Goal: Transaction & Acquisition: Purchase product/service

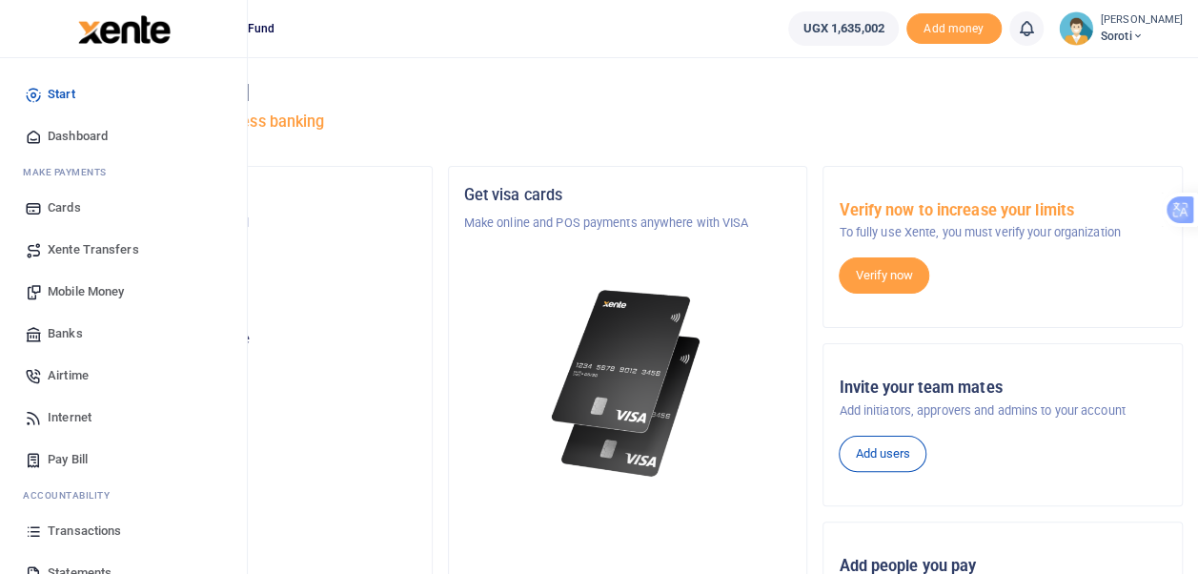
click at [75, 136] on span "Dashboard" at bounding box center [78, 136] width 60 height 19
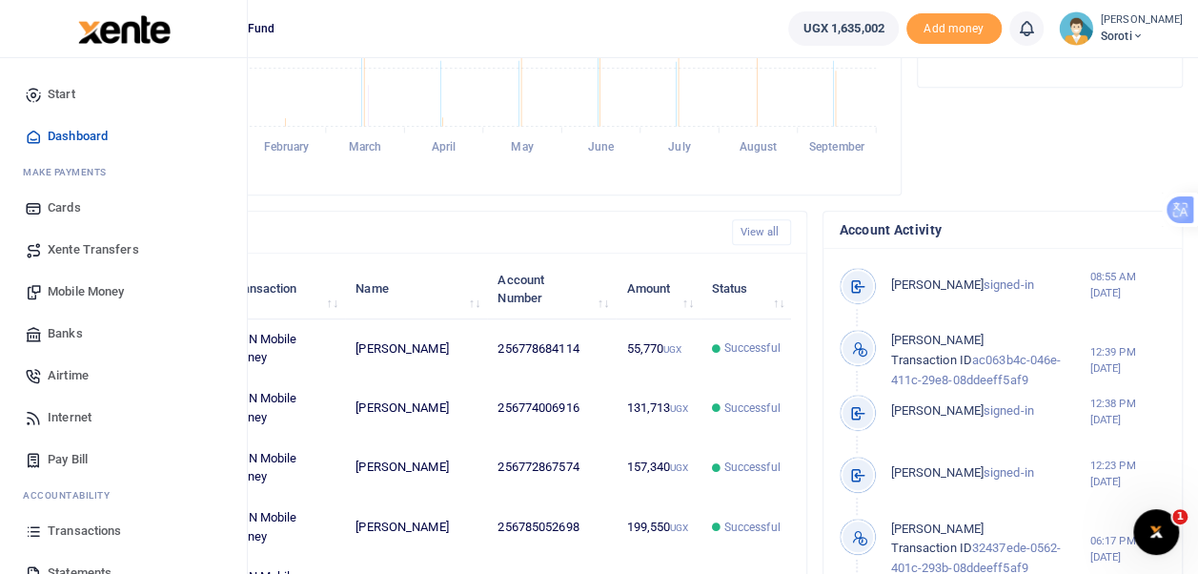
click at [84, 292] on span "Mobile Money" at bounding box center [86, 291] width 76 height 19
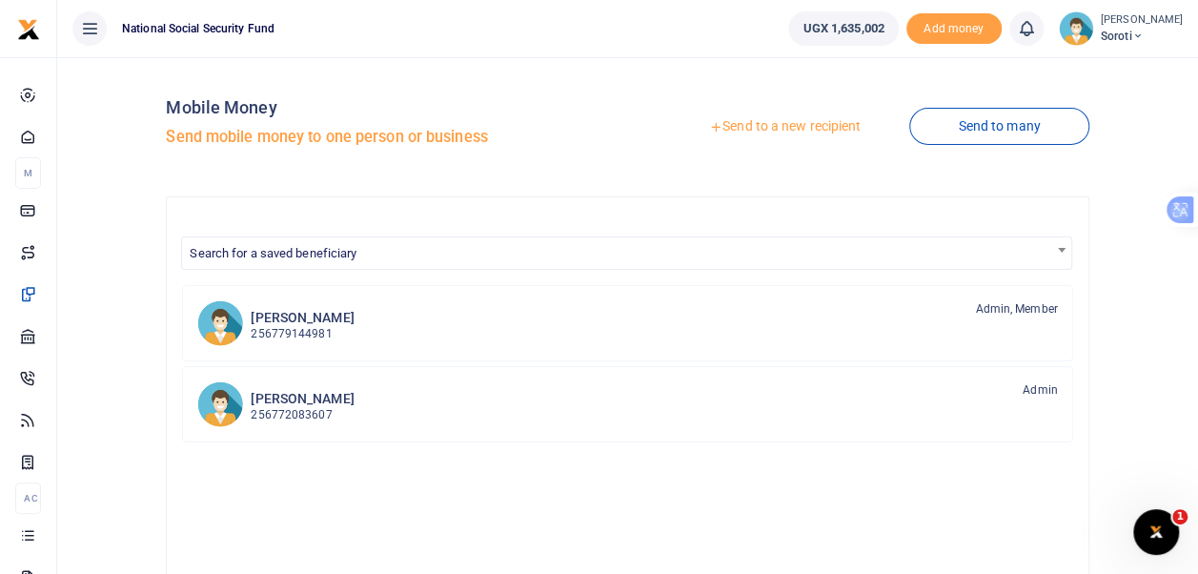
click at [783, 122] on link "Send to a new recipient" at bounding box center [784, 127] width 249 height 34
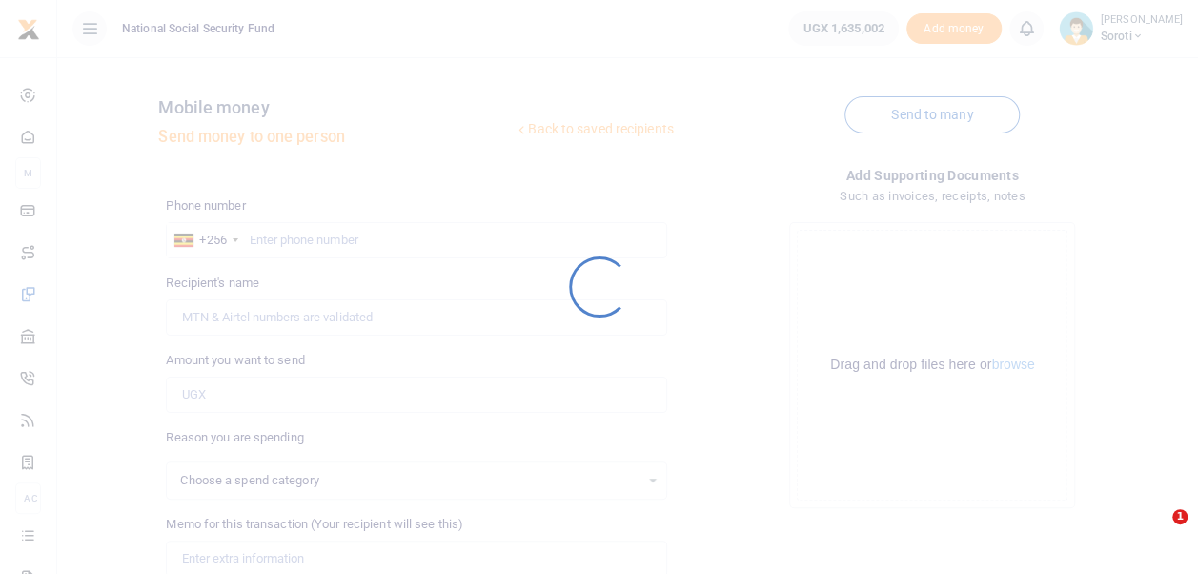
select select
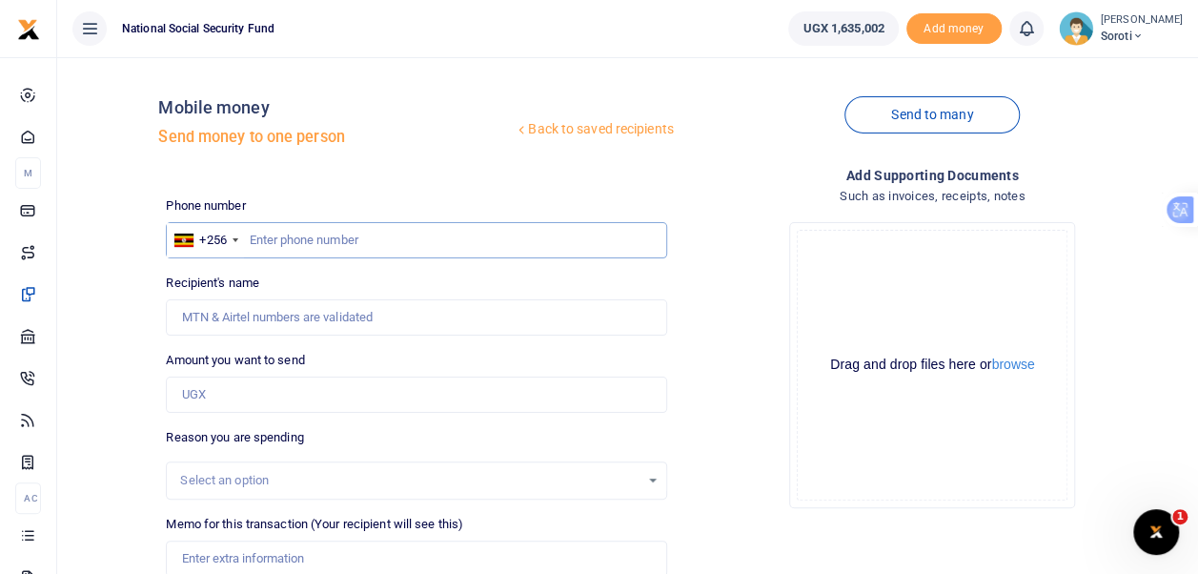
click at [294, 236] on input "text" at bounding box center [416, 240] width 500 height 36
type input "0772867574"
type input "[PERSON_NAME]"
type input "0772867574"
click at [226, 396] on input "Amount you want to send" at bounding box center [416, 394] width 500 height 36
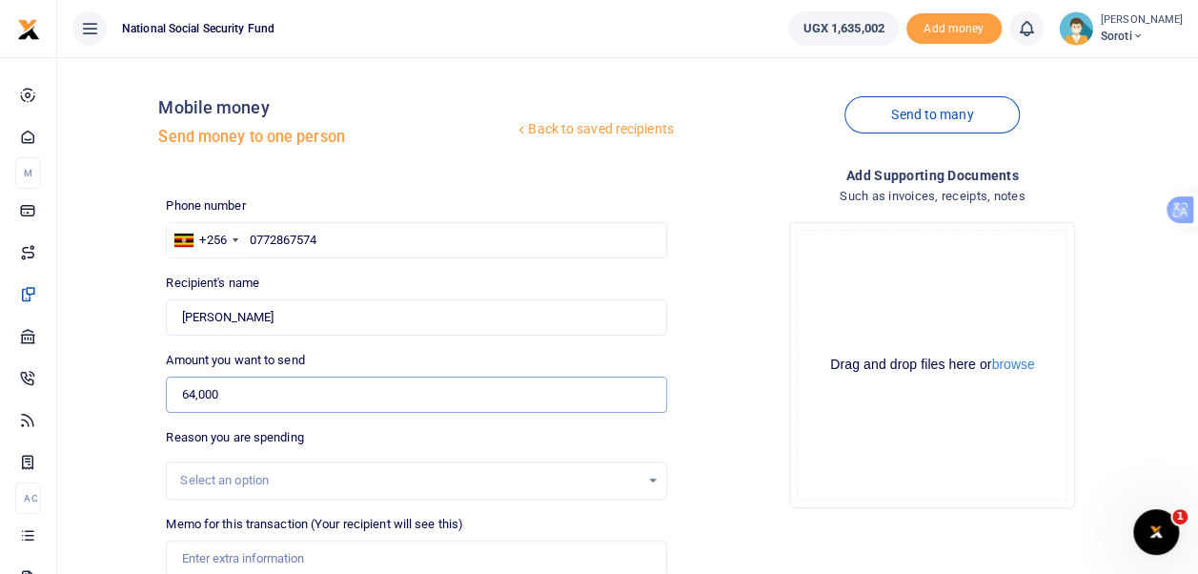
scroll to position [191, 0]
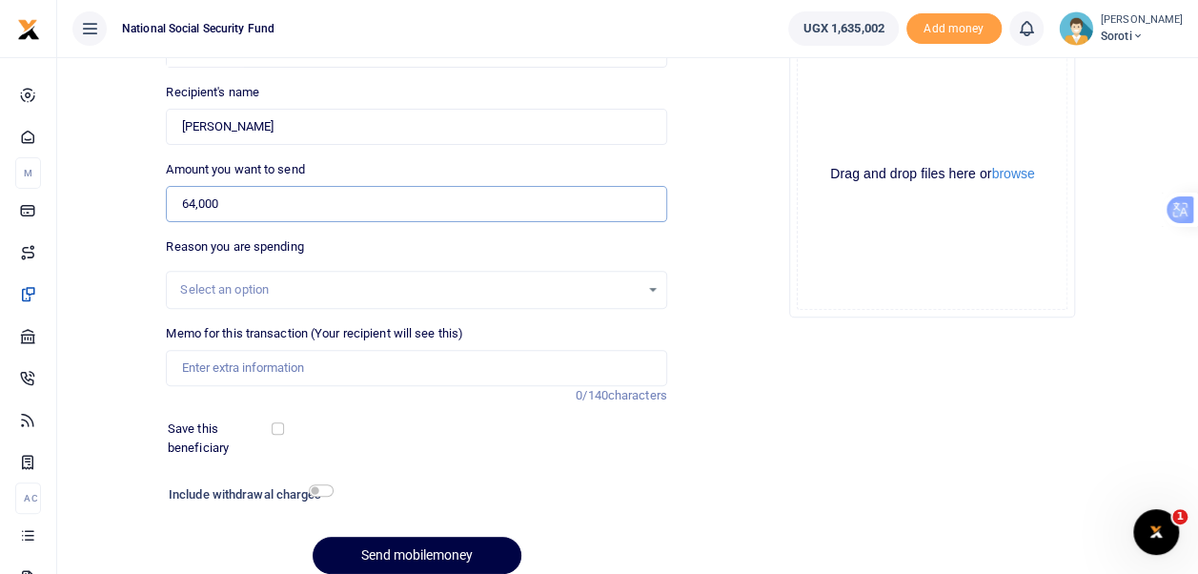
type input "64,000"
click at [235, 360] on input "Memo for this transaction (Your recipient will see this)" at bounding box center [416, 368] width 500 height 36
type input "Payment of Office Sundries and Stationaries"
click at [281, 423] on input "checkbox" at bounding box center [278, 428] width 12 height 12
checkbox input "true"
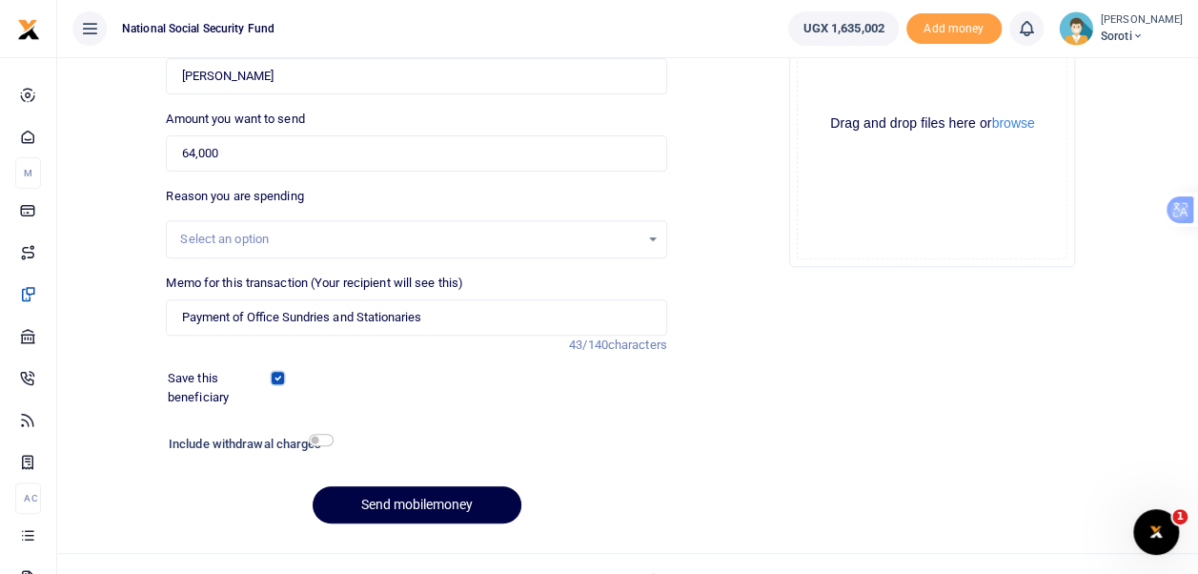
scroll to position [269, 0]
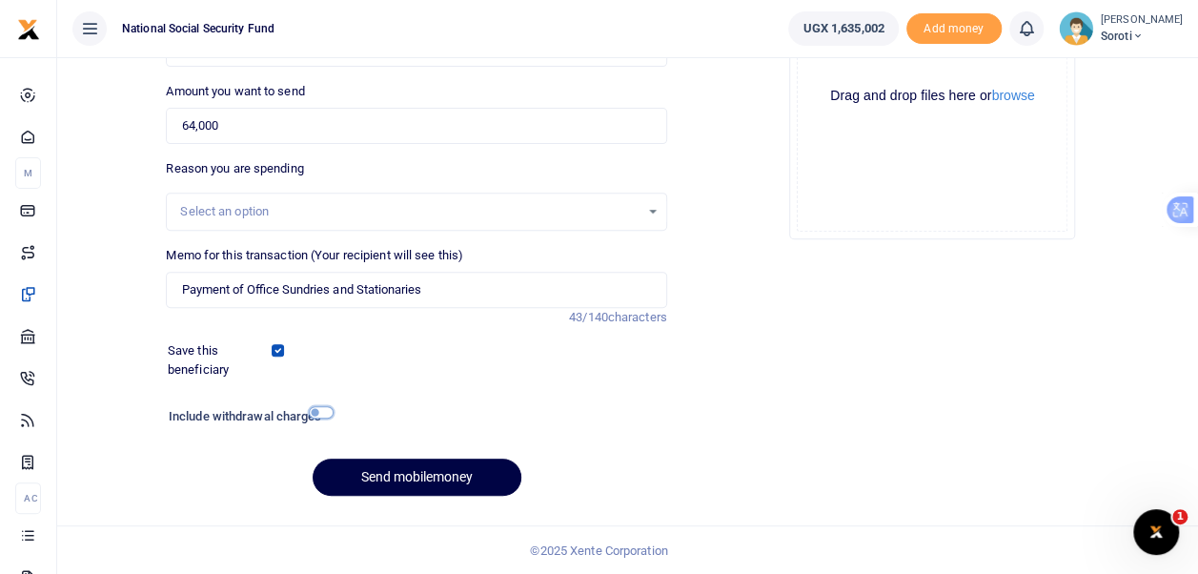
click at [318, 413] on input "checkbox" at bounding box center [321, 412] width 25 height 12
checkbox input "true"
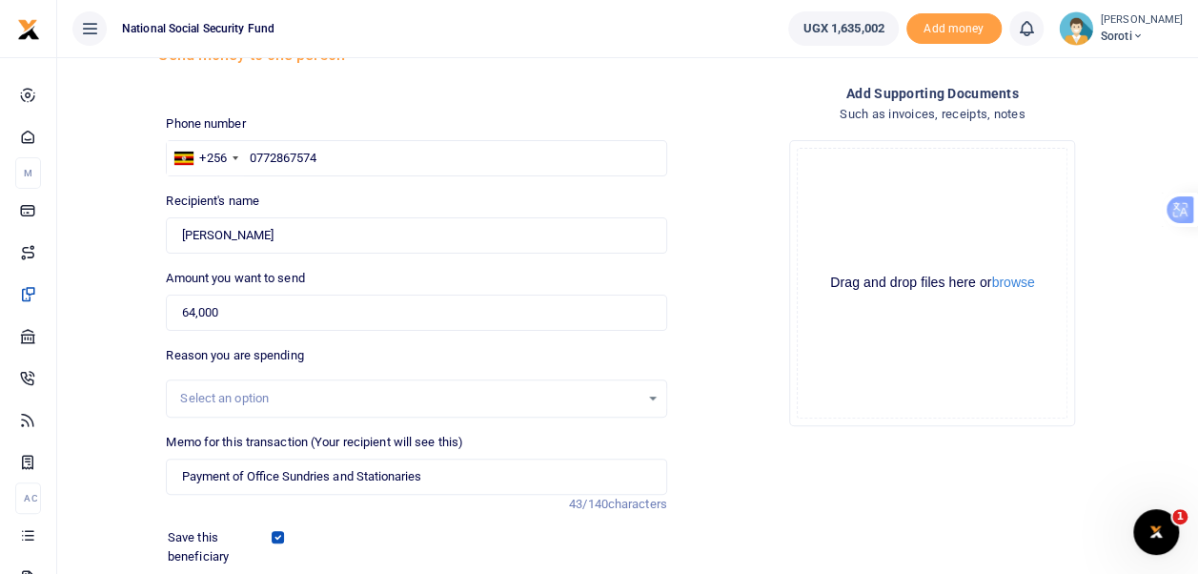
scroll to position [78, 0]
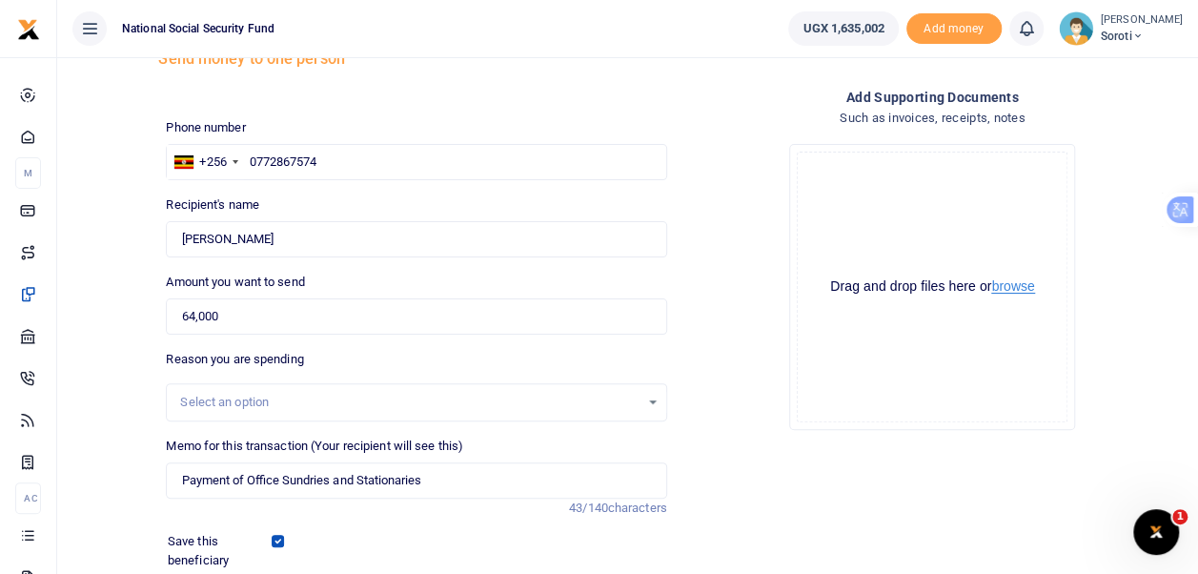
click at [1019, 292] on button "browse" at bounding box center [1012, 286] width 43 height 14
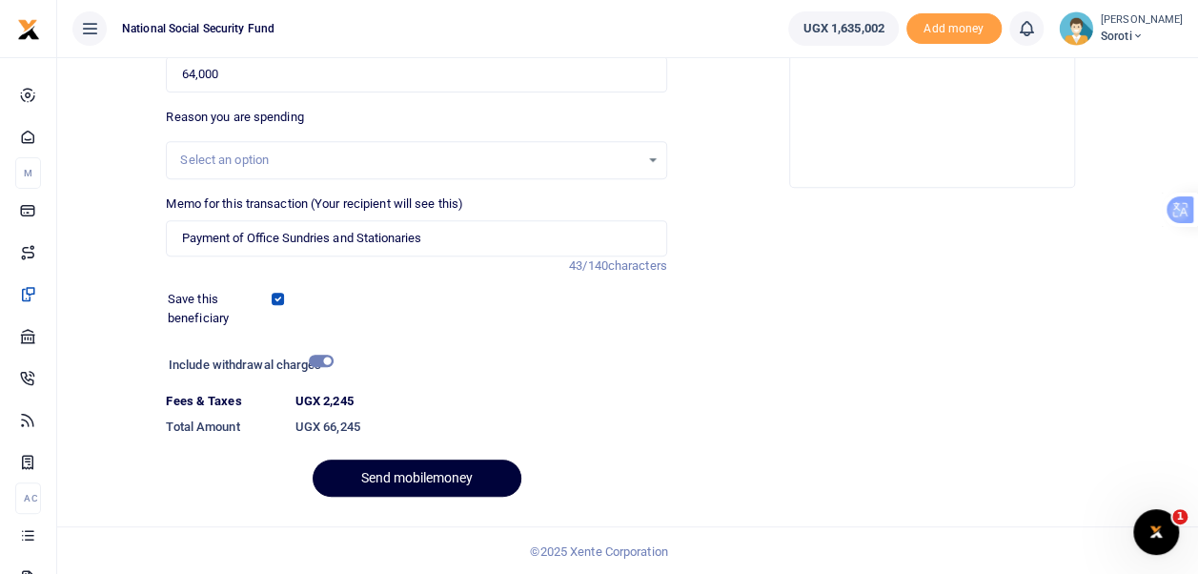
scroll to position [321, 0]
click at [411, 474] on button "Send mobilemoney" at bounding box center [417, 476] width 209 height 37
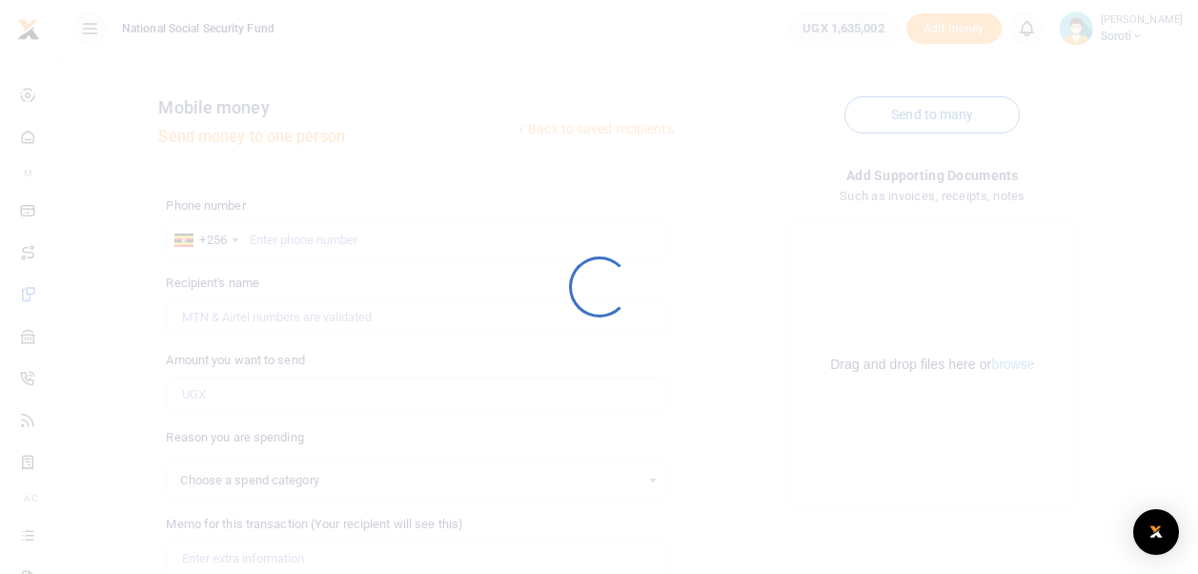
scroll to position [269, 0]
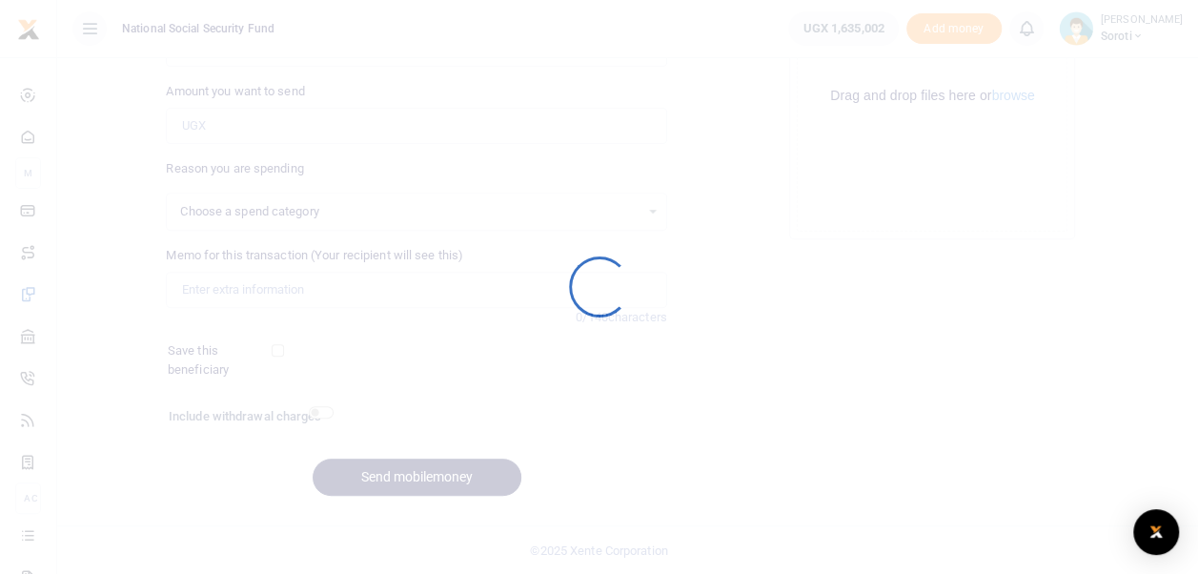
select select
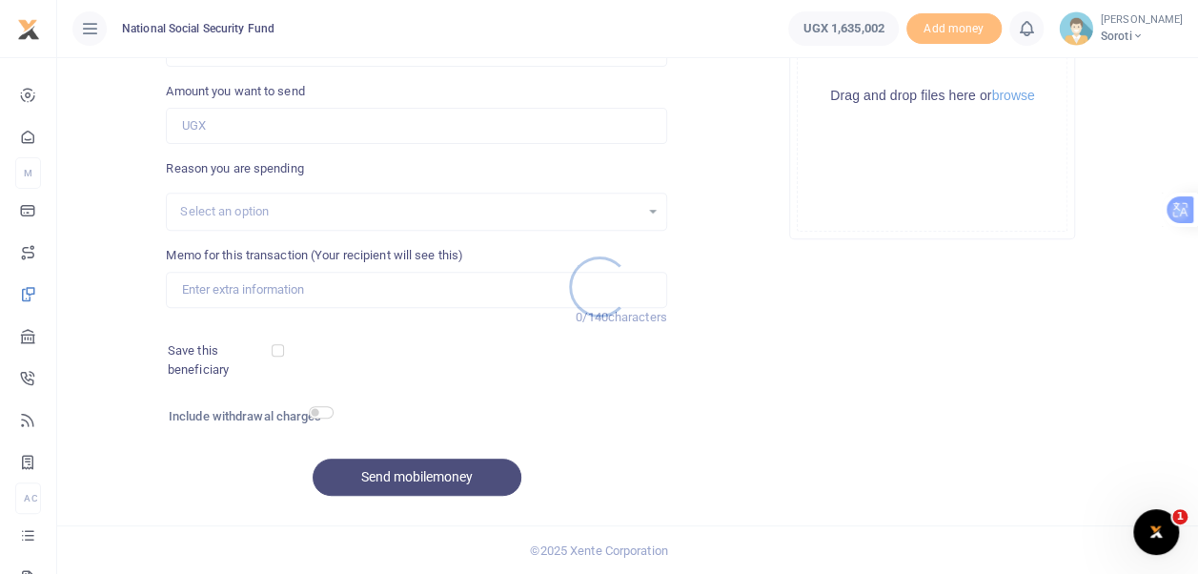
scroll to position [0, 0]
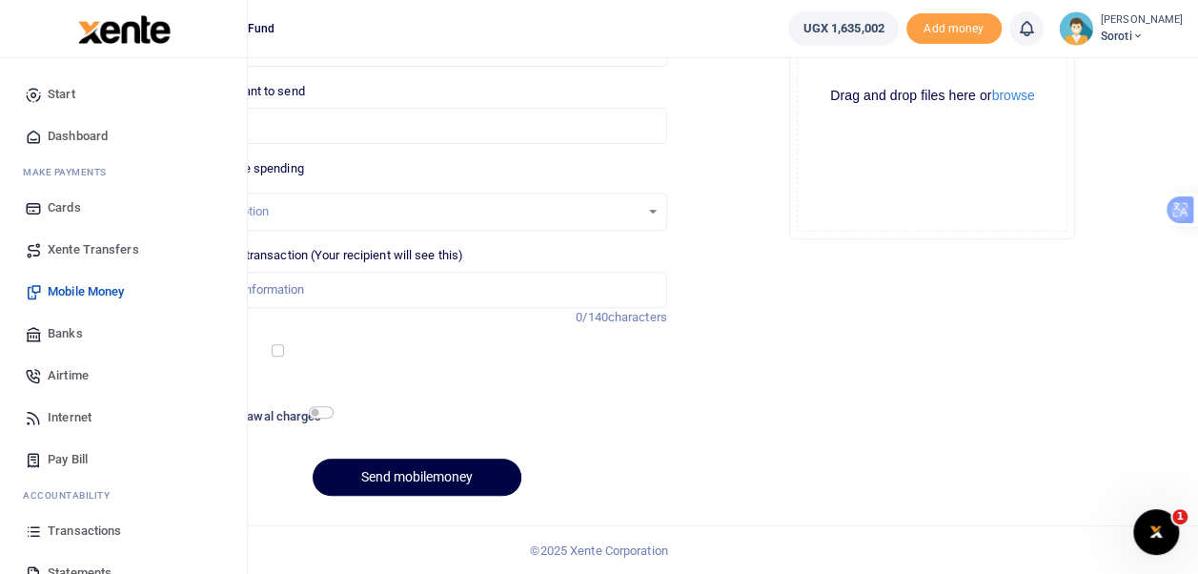
click at [51, 135] on span "Dashboard" at bounding box center [78, 136] width 60 height 19
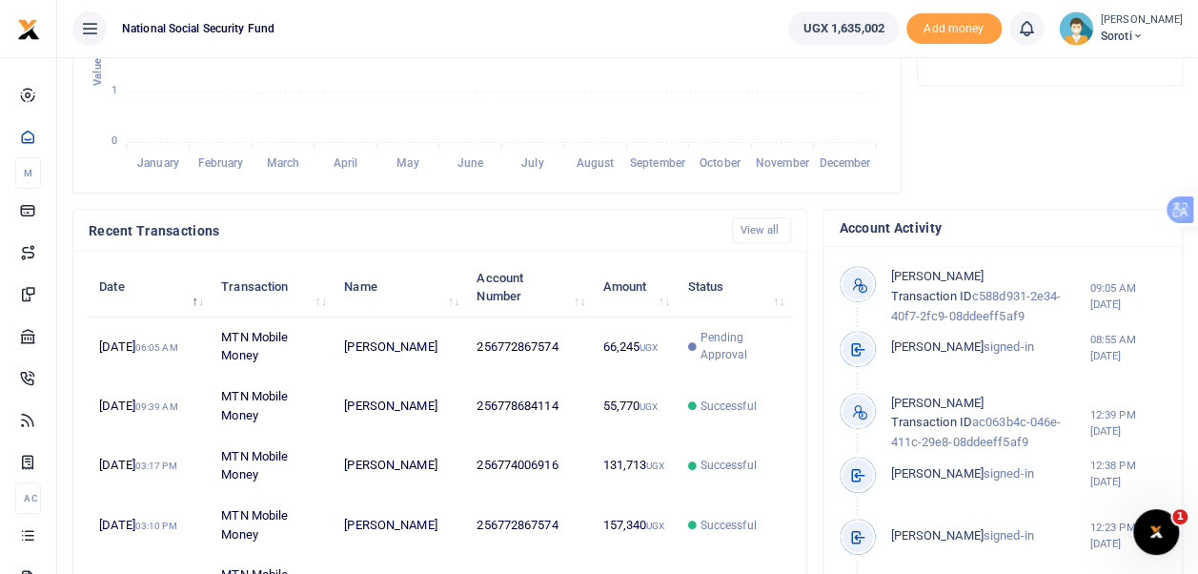
scroll to position [572, 0]
